Goal: Go to known website: Access a specific website the user already knows

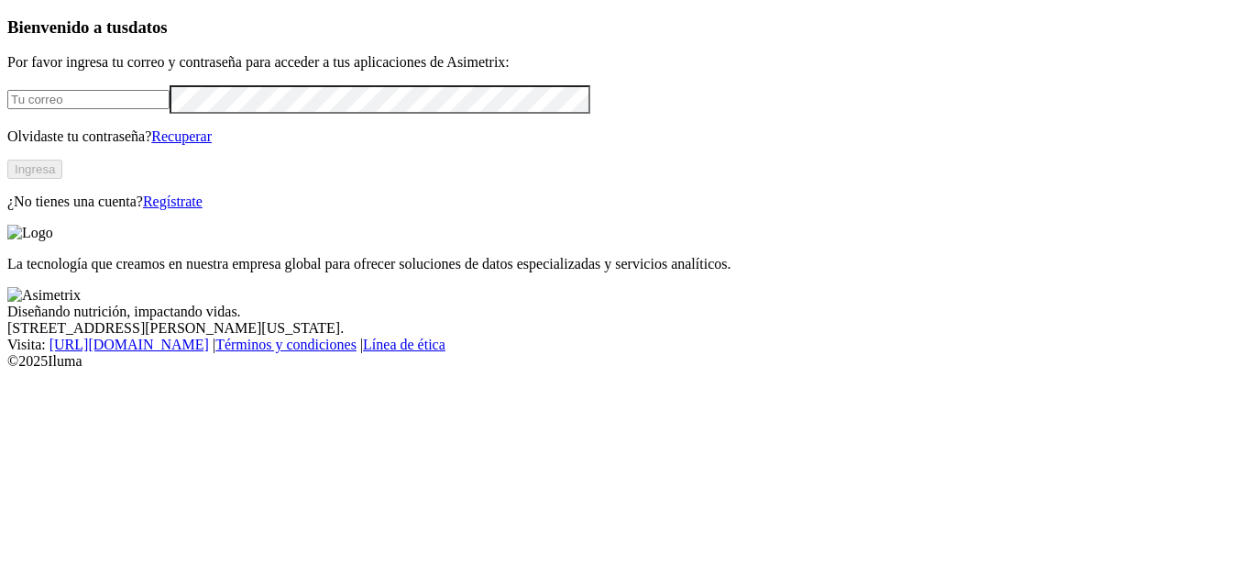
type input "[EMAIL_ADDRESS][DOMAIN_NAME]"
click at [62, 179] on button "Ingresa" at bounding box center [34, 169] width 55 height 19
